Goal: Contribute content

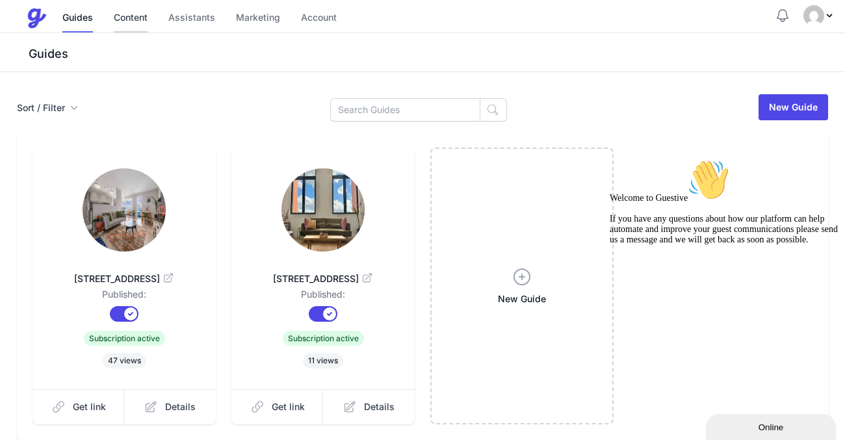
click at [142, 24] on link "Content" at bounding box center [131, 19] width 34 height 28
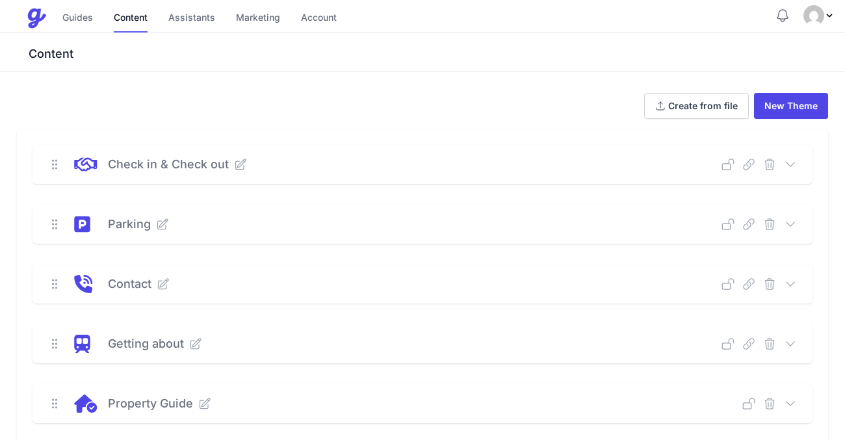
click at [202, 164] on p "Check in & Check out" at bounding box center [168, 164] width 121 height 18
click at [240, 166] on icon at bounding box center [241, 164] width 10 height 10
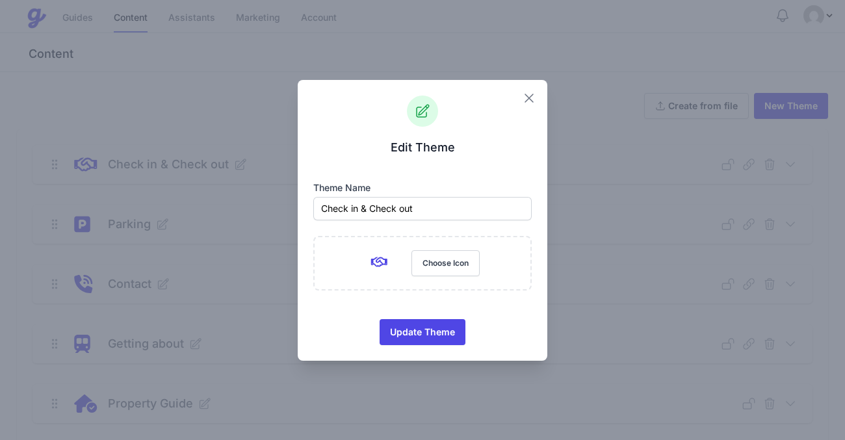
click at [536, 99] on icon "button" at bounding box center [529, 98] width 16 height 16
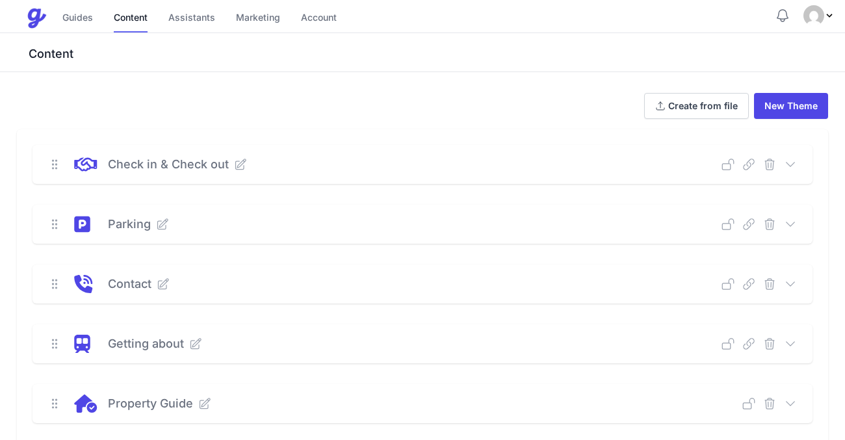
click at [794, 171] on div "Check in & Check out Deep Link Select a guide and copy the deep link to send to…" at bounding box center [423, 164] width 780 height 39
click at [790, 162] on icon at bounding box center [790, 164] width 13 height 13
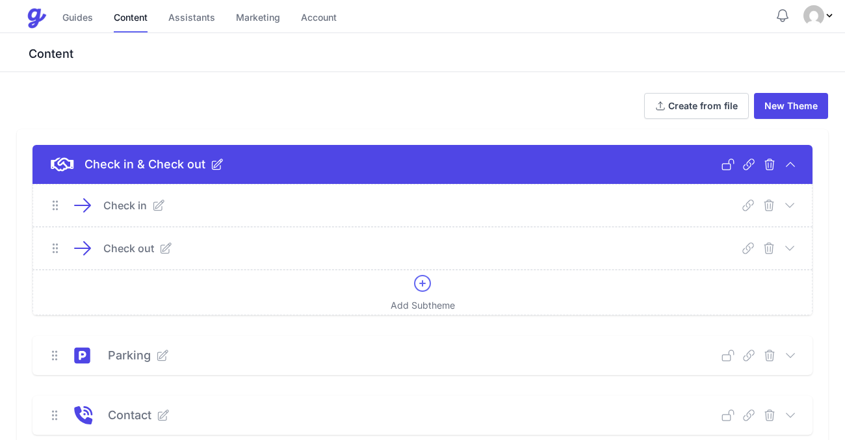
click at [157, 209] on icon at bounding box center [158, 205] width 13 height 13
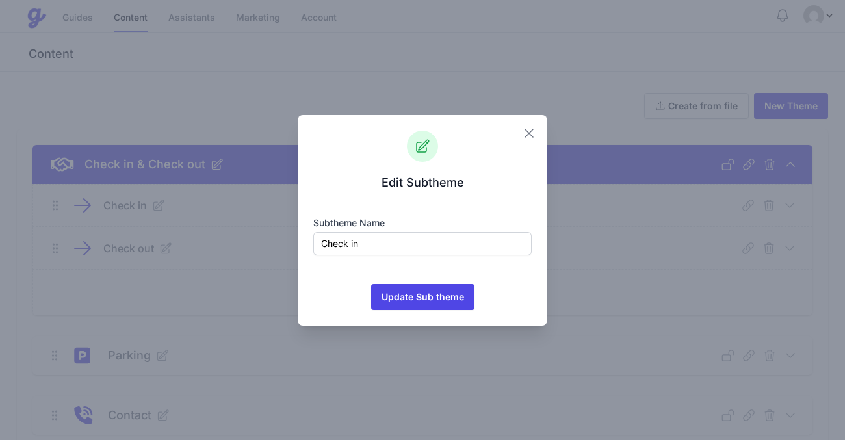
click at [528, 129] on icon "button" at bounding box center [529, 133] width 16 height 16
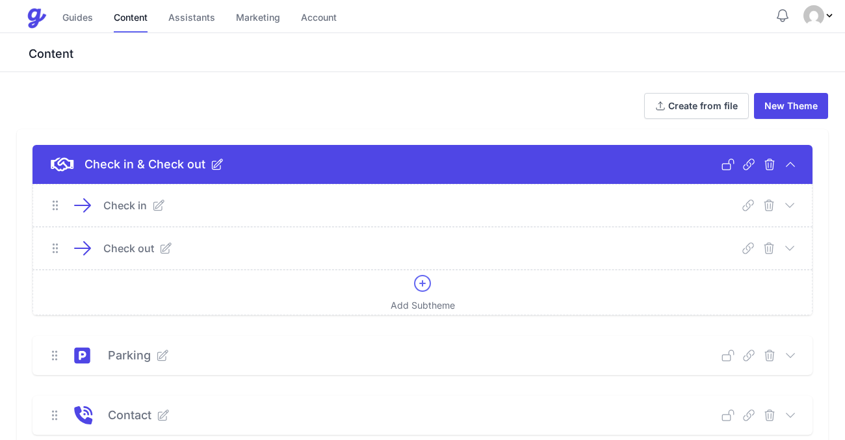
click at [83, 208] on icon at bounding box center [82, 205] width 21 height 21
click at [88, 200] on icon at bounding box center [82, 205] width 21 height 21
click at [114, 207] on p "Check in" at bounding box center [125, 206] width 44 height 16
click at [125, 203] on p "Check in" at bounding box center [125, 206] width 44 height 16
click at [792, 209] on icon at bounding box center [789, 205] width 13 height 13
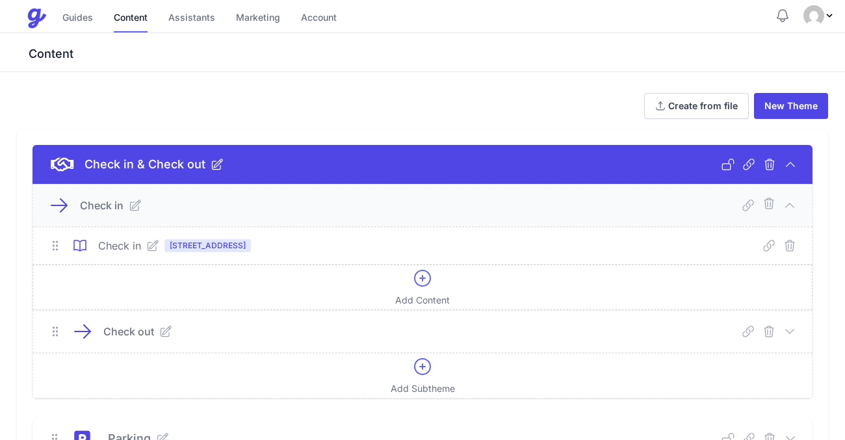
click at [421, 280] on icon at bounding box center [422, 278] width 21 height 21
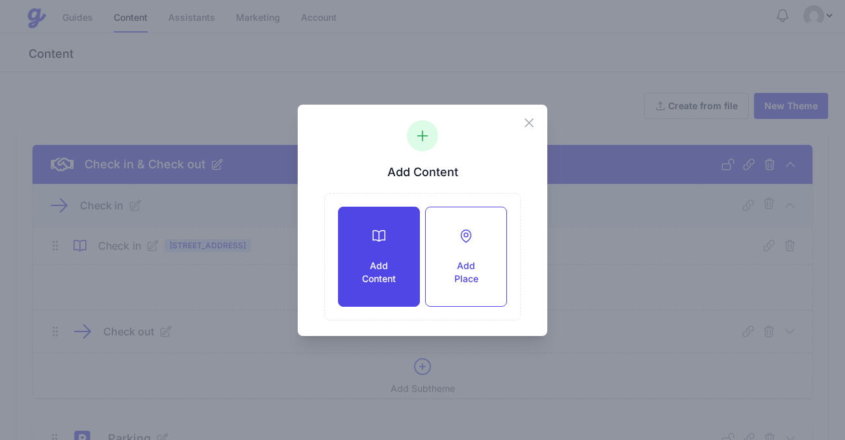
click at [378, 264] on h3 "Add Content" at bounding box center [379, 272] width 39 height 26
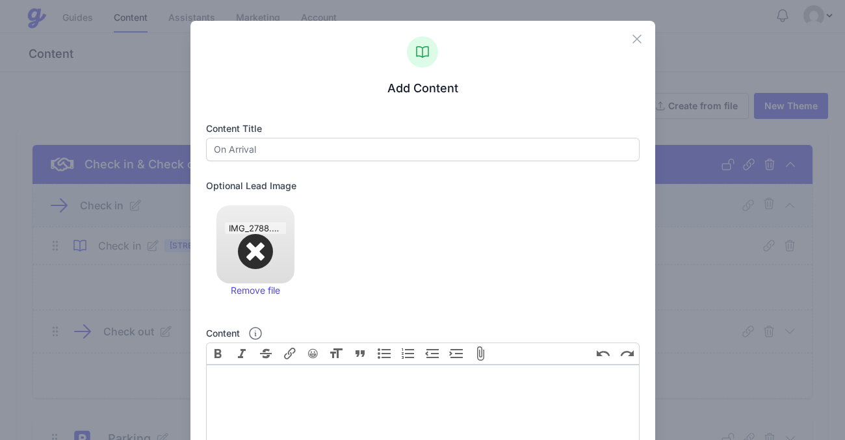
click at [350, 276] on div "Optional Lead Image Upload a file or drag and drop PNG, JPG, GIF up to 10MB 0.3…" at bounding box center [423, 251] width 434 height 145
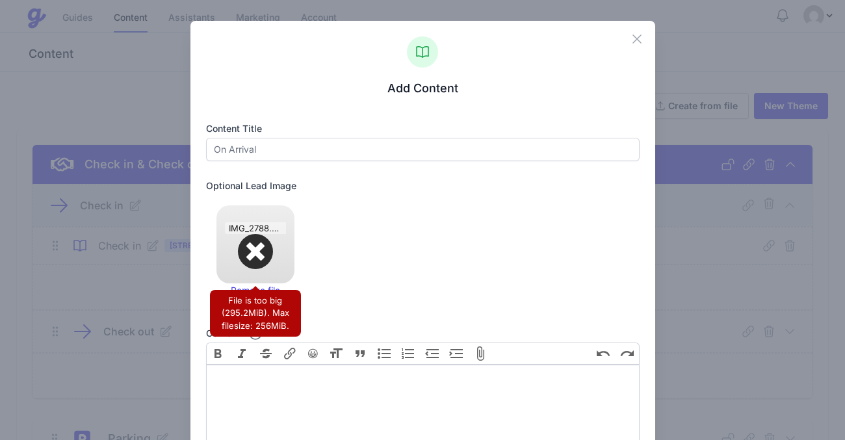
click at [264, 291] on div "File is too big (295.2MiB). Max filesize: 256MiB." at bounding box center [255, 313] width 91 height 47
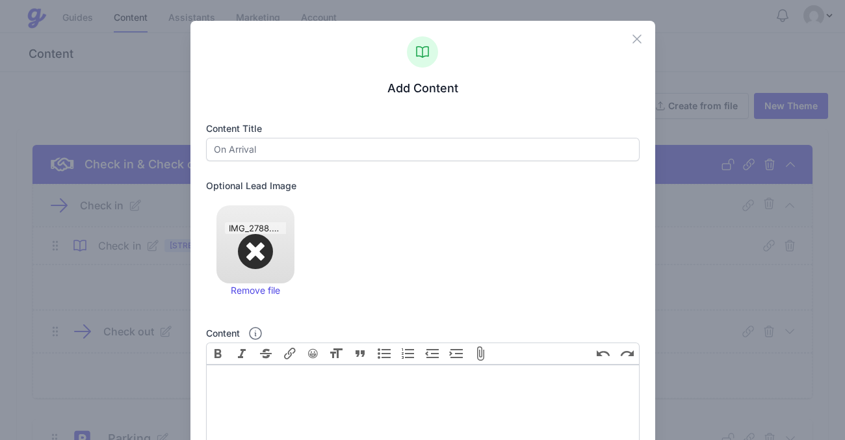
click at [334, 295] on div "Optional Lead Image Upload a file or drag and drop PNG, JPG, GIF up to 10MB 0.3…" at bounding box center [423, 251] width 434 height 145
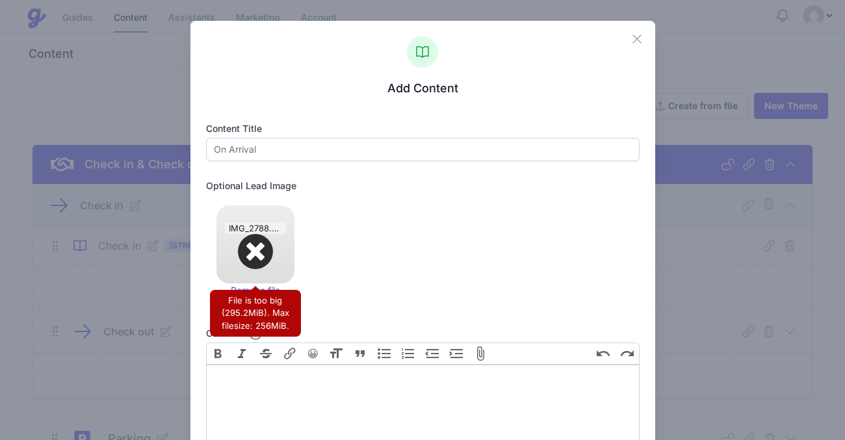
click at [255, 292] on div "File is too big (295.2MiB). Max filesize: 256MiB." at bounding box center [255, 313] width 91 height 47
click at [270, 293] on div "File is too big (295.2MiB). Max filesize: 256MiB." at bounding box center [255, 313] width 91 height 47
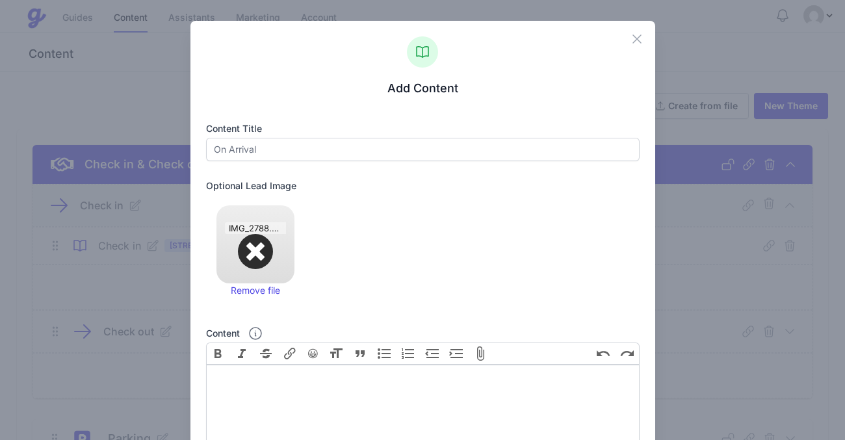
click at [319, 251] on div "Optional Lead Image Upload a file or drag and drop PNG, JPG, GIF up to 10MB 0.3…" at bounding box center [423, 251] width 434 height 145
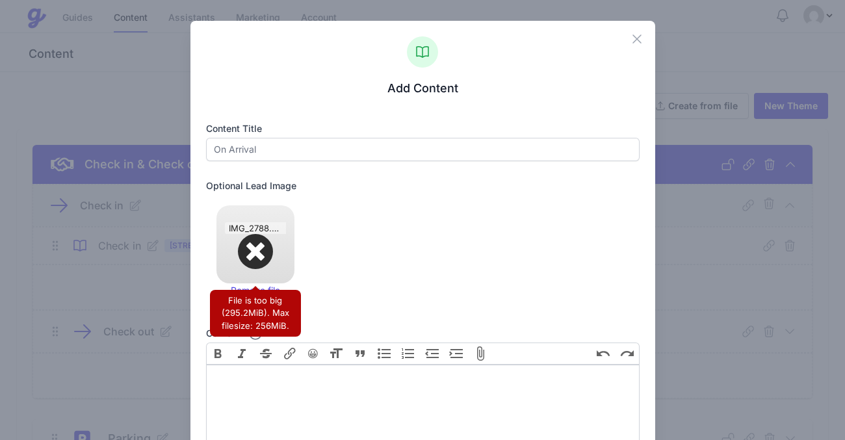
click at [261, 245] on div "0.3 GB IMG_2788.MOV" at bounding box center [255, 228] width 78 height 47
click at [250, 259] on div at bounding box center [255, 244] width 78 height 78
click at [248, 286] on link "Remove file" at bounding box center [255, 290] width 78 height 14
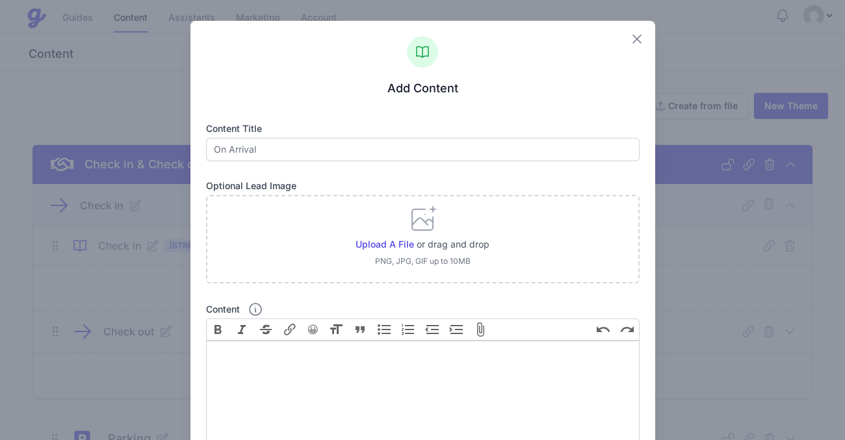
click at [637, 44] on icon "button" at bounding box center [637, 39] width 16 height 16
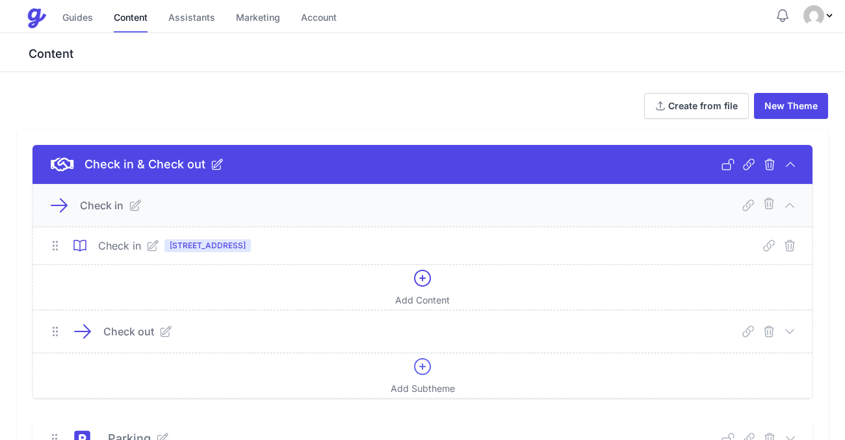
click at [113, 249] on p "Check in" at bounding box center [119, 246] width 43 height 16
click at [425, 278] on icon at bounding box center [423, 278] width 16 height 16
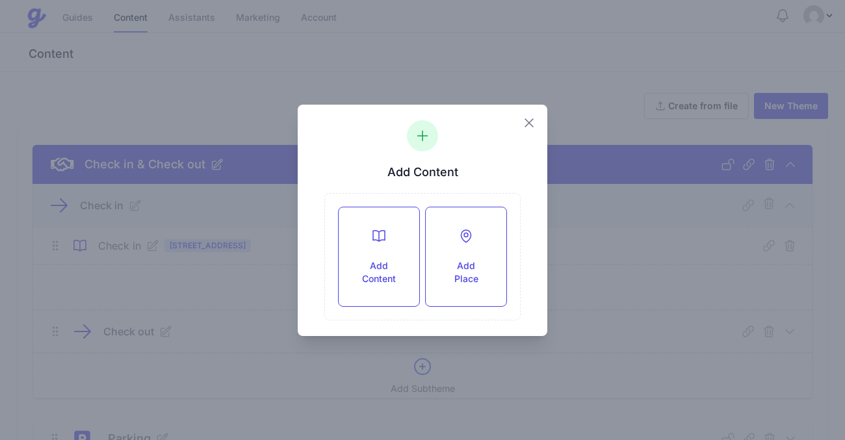
click at [532, 116] on icon "button" at bounding box center [529, 123] width 16 height 16
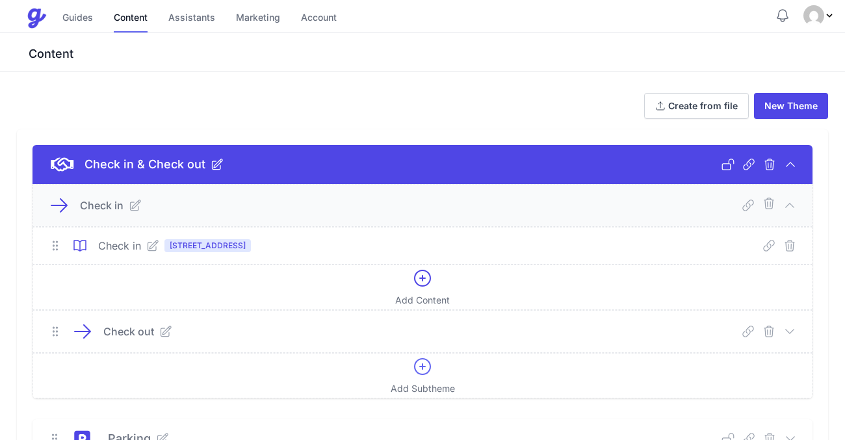
click at [56, 248] on icon at bounding box center [55, 245] width 13 height 13
click at [152, 245] on icon at bounding box center [153, 246] width 10 height 10
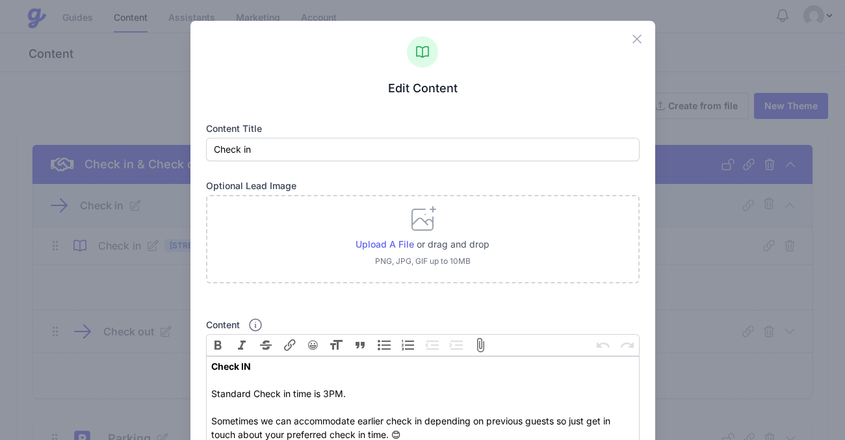
click at [364, 245] on span "Upload a file" at bounding box center [385, 244] width 59 height 11
